Goal: Find specific page/section: Find specific page/section

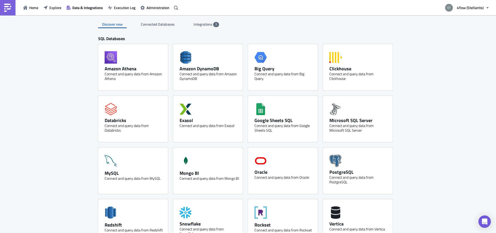
click at [48, 7] on button "Explore" at bounding box center [52, 8] width 23 height 8
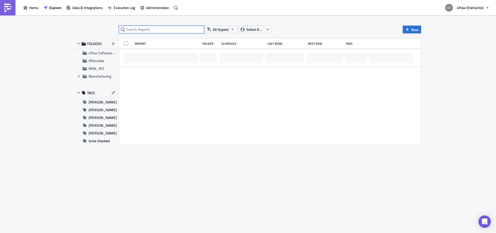
click at [157, 28] on input "text" at bounding box center [161, 30] width 85 height 8
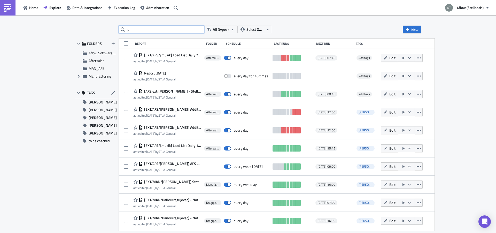
click at [153, 29] on input "lp" at bounding box center [161, 30] width 85 height 8
click at [140, 29] on input "lp" at bounding box center [161, 30] width 85 height 8
click at [99, 62] on span "Aftersales" at bounding box center [97, 60] width 16 height 5
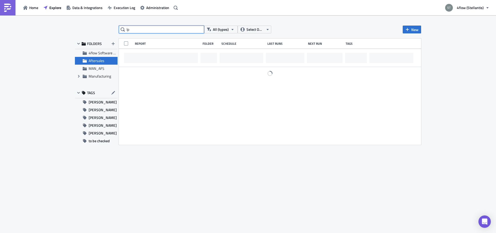
click at [141, 28] on input "lp" at bounding box center [161, 30] width 85 height 8
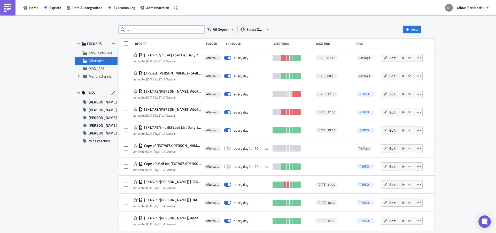
drag, startPoint x: 142, startPoint y: 29, endPoint x: 107, endPoint y: 29, distance: 34.6
click at [119, 29] on input "lp" at bounding box center [161, 30] width 85 height 8
type input "lp"
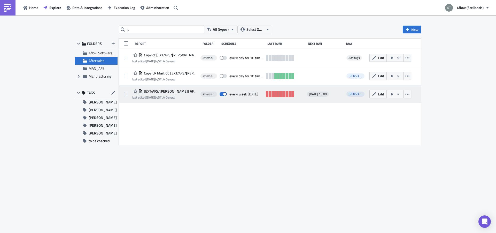
click at [173, 90] on span "[EXT/AFS/[PERSON_NAME]] AFS LPM Raw Data" at bounding box center [170, 91] width 55 height 5
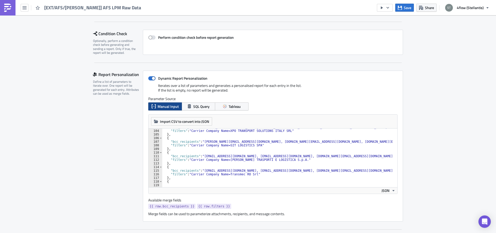
scroll to position [341, 0]
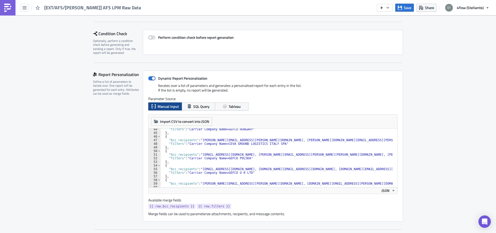
scroll to position [126, 0]
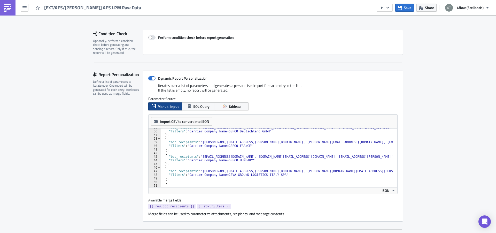
type textarea ""filters": "Carrier Company Name=GEFCO FRANCE""
